Goal: Navigation & Orientation: Understand site structure

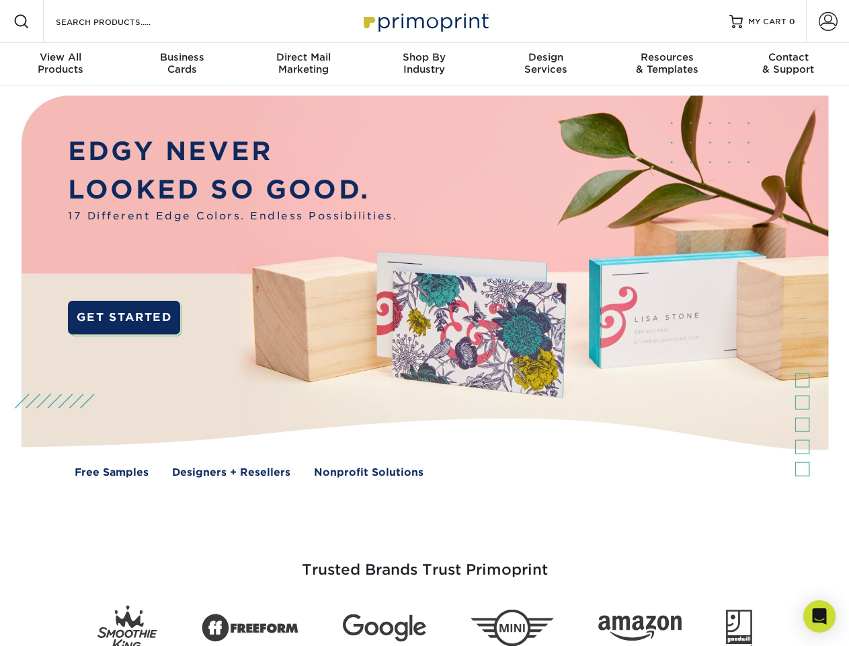
click at [424, 323] on img at bounding box center [424, 296] width 841 height 420
click at [22, 22] on span at bounding box center [21, 21] width 16 height 16
click at [828, 22] on span at bounding box center [828, 21] width 19 height 19
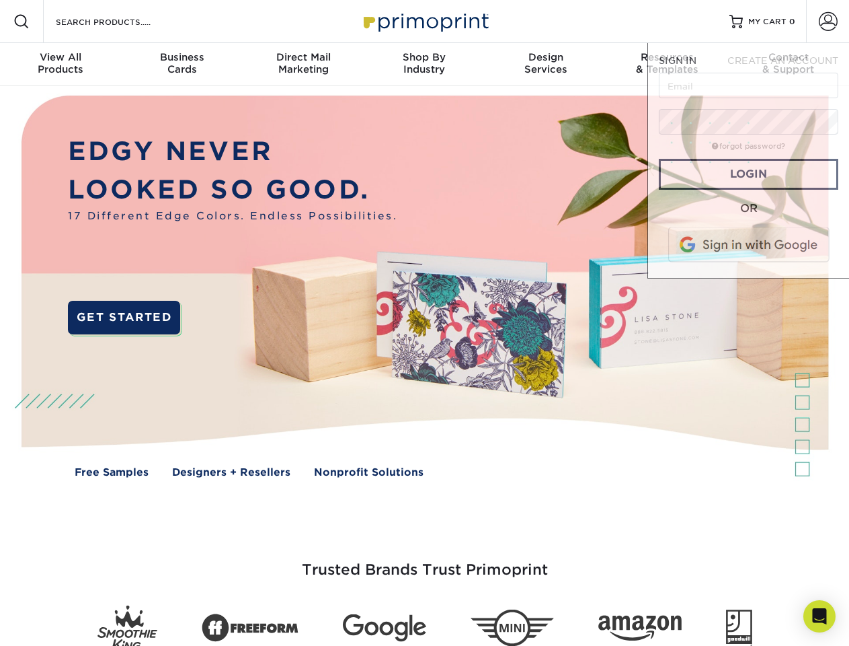
click at [61, 65] on div "View All Products" at bounding box center [60, 63] width 121 height 24
click at [182, 65] on div "Business Cards" at bounding box center [181, 63] width 121 height 24
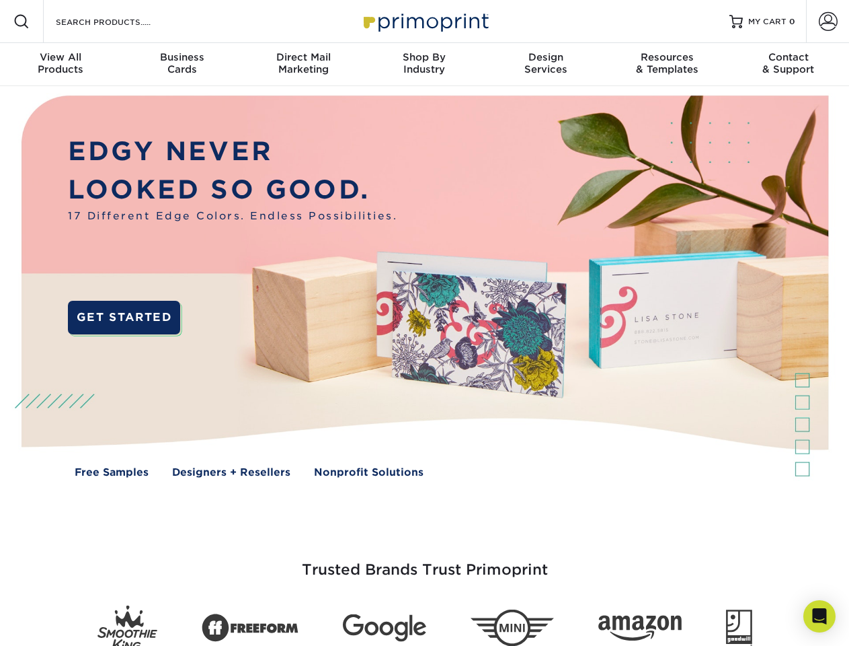
click at [303, 65] on div "Direct Mail Marketing" at bounding box center [303, 63] width 121 height 24
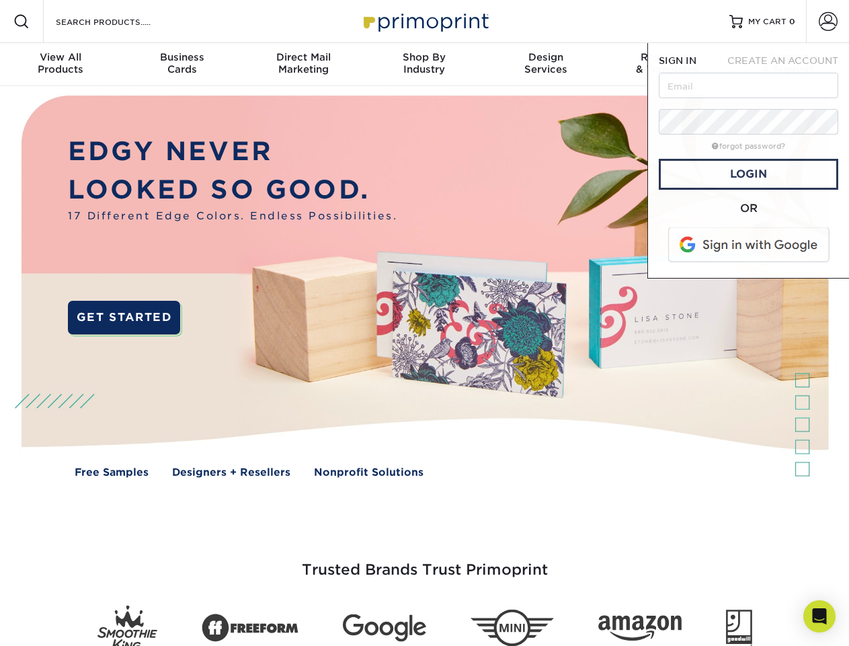
click at [424, 65] on div "Shop By Industry" at bounding box center [424, 63] width 121 height 24
click at [546, 65] on div "Design Services" at bounding box center [546, 63] width 121 height 24
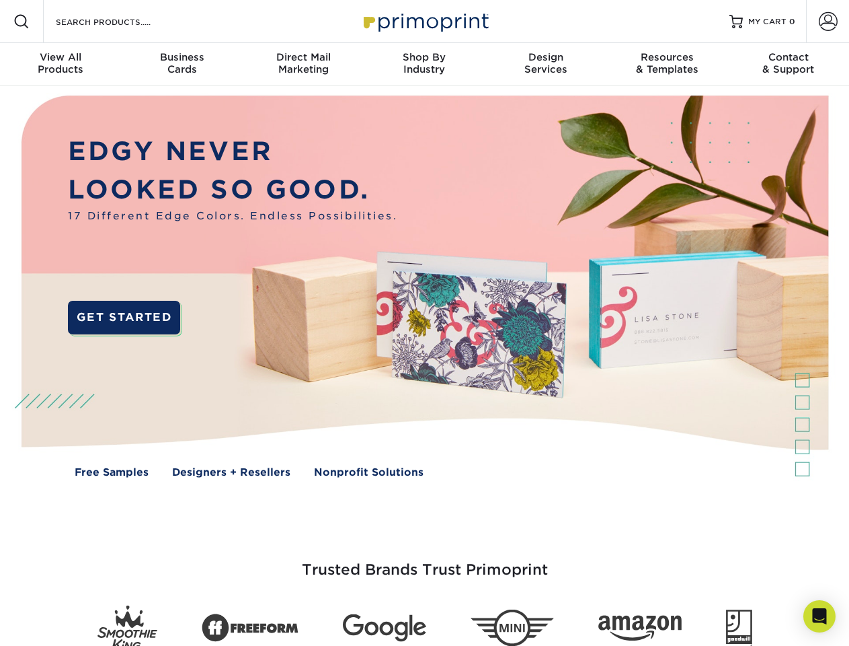
click at [667, 65] on span "SIGN IN" at bounding box center [678, 60] width 38 height 11
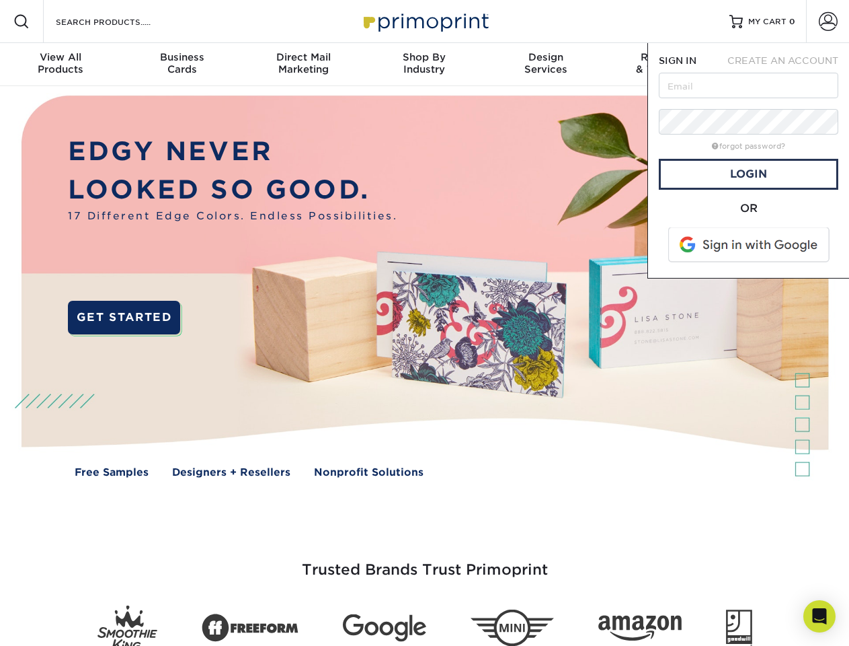
click at [789, 65] on div "Contact & Support" at bounding box center [788, 63] width 121 height 24
